Goal: Check status

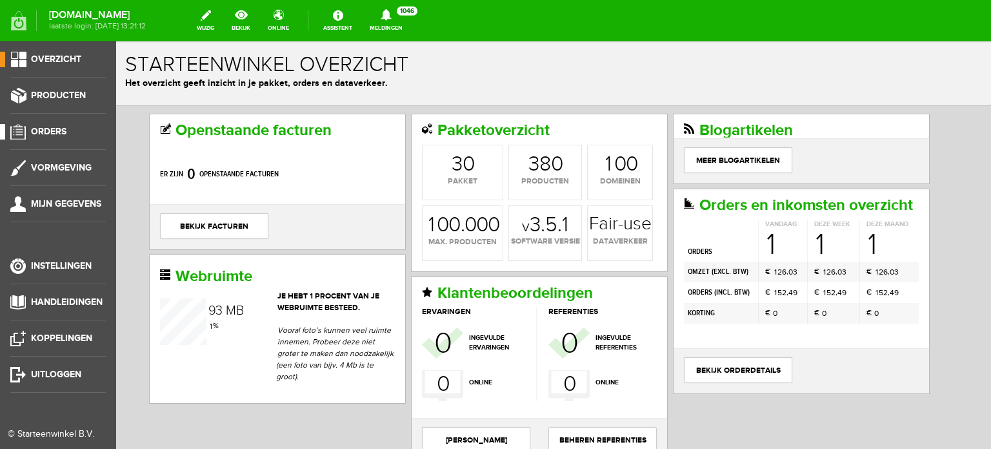
click at [49, 128] on span "Orders" at bounding box center [48, 131] width 35 height 11
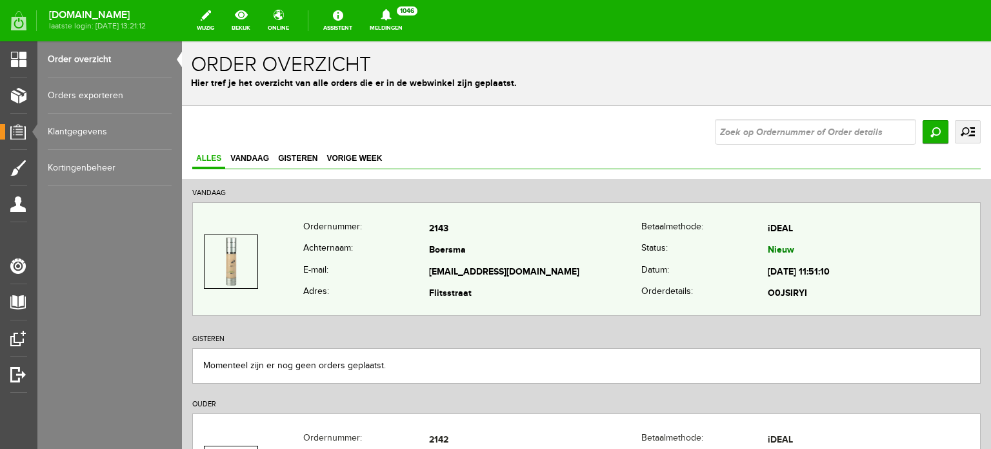
click at [461, 270] on td "[EMAIL_ADDRESS][DOMAIN_NAME]" at bounding box center [535, 272] width 212 height 22
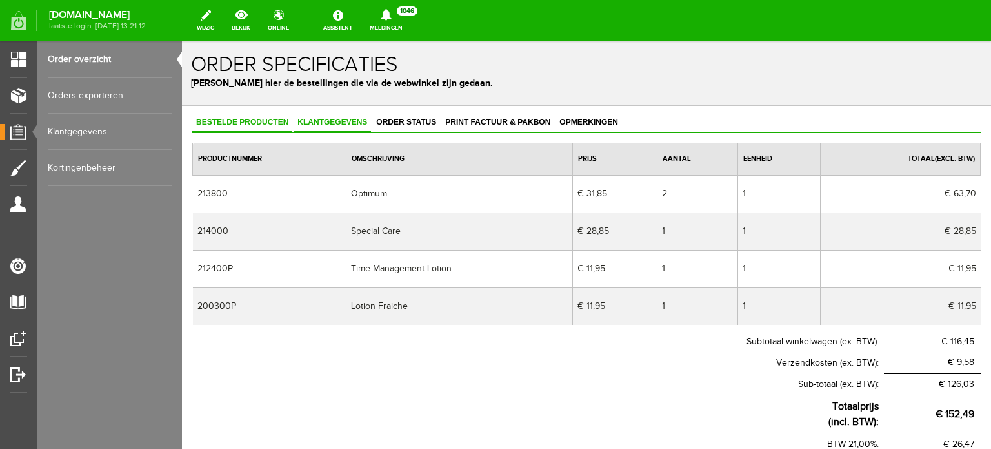
click at [340, 121] on span "Klantgegevens" at bounding box center [332, 121] width 77 height 9
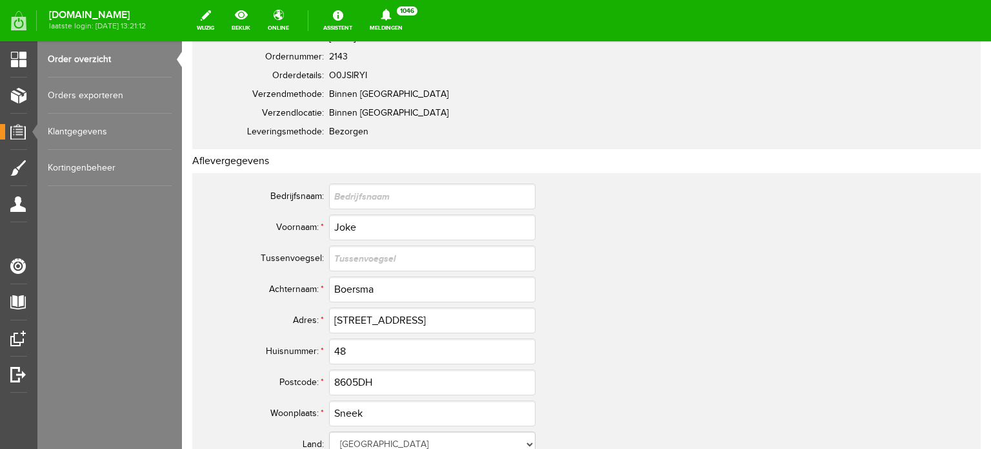
scroll to position [65, 0]
